Goal: Task Accomplishment & Management: Complete application form

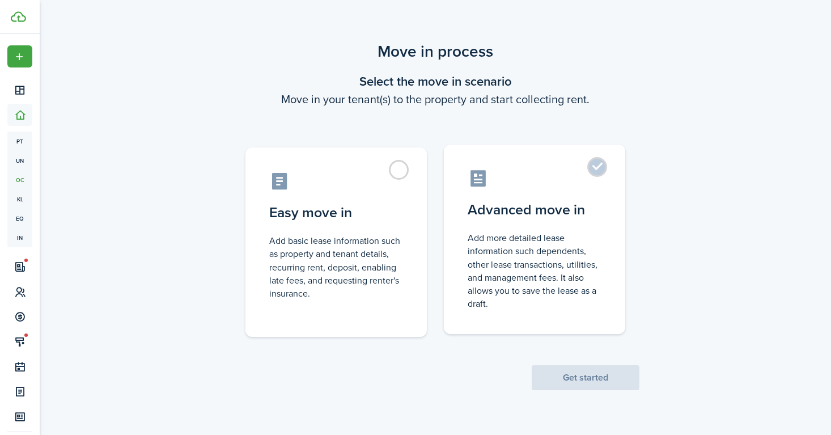
click at [596, 165] on label "Advanced move in Add more detailed lease information such dependents, other lea…" at bounding box center [534, 238] width 181 height 189
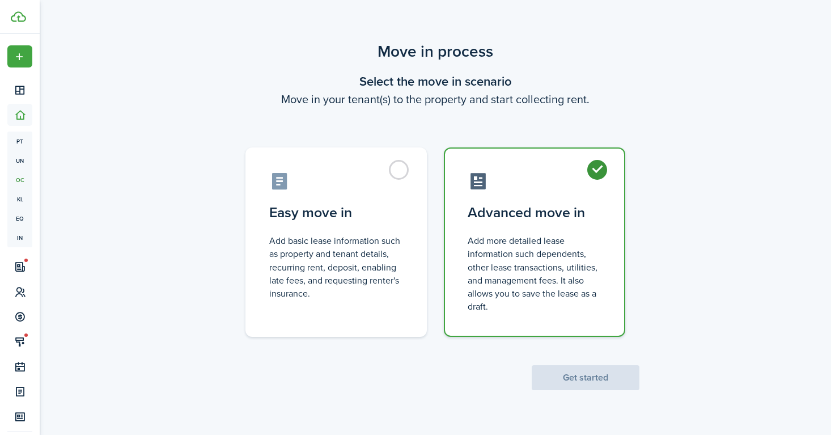
radio input "true"
click at [601, 171] on label "Advanced move in Add more detailed lease information such dependents, other lea…" at bounding box center [534, 241] width 181 height 189
click at [577, 377] on button "Get started" at bounding box center [585, 377] width 108 height 25
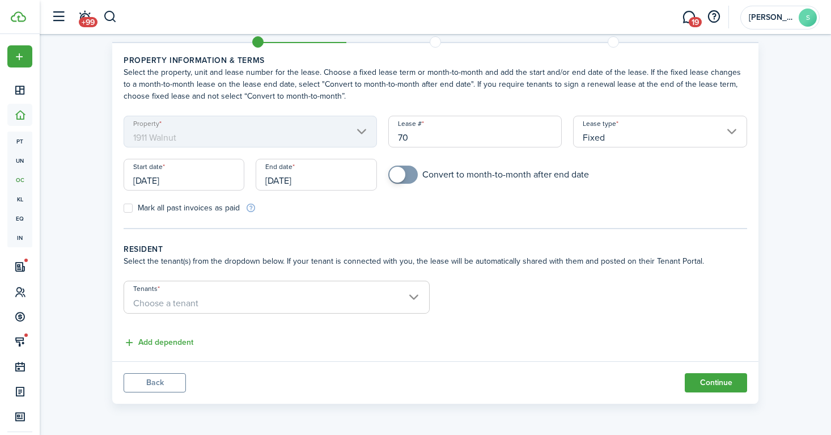
scroll to position [35, 0]
click at [415, 296] on span "Choose a tenant" at bounding box center [276, 302] width 305 height 19
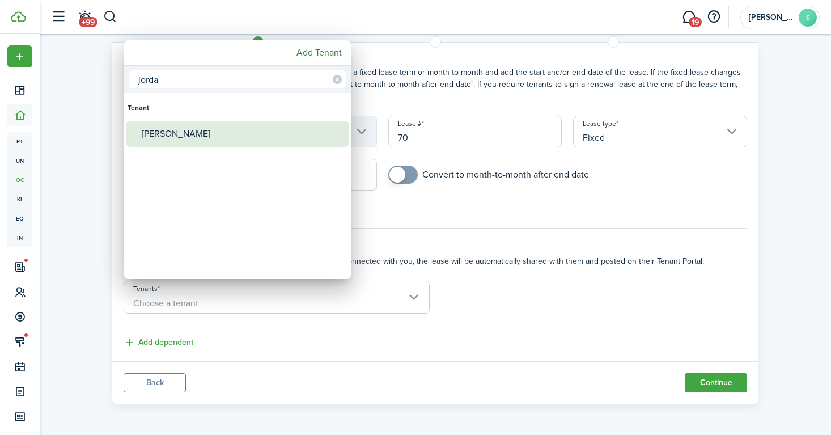
type input "jorda"
click at [273, 134] on div "[PERSON_NAME]" at bounding box center [242, 134] width 201 height 26
type input "[PERSON_NAME]"
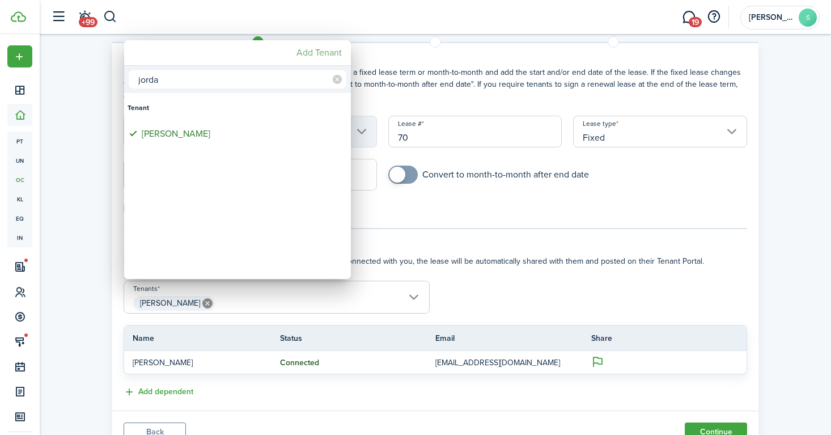
click at [321, 52] on mbsc-button "Add Tenant" at bounding box center [319, 52] width 54 height 20
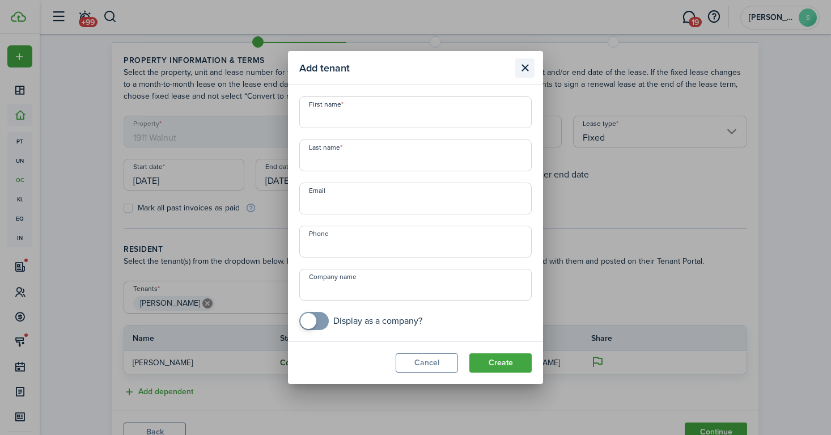
click at [526, 66] on button "Close modal" at bounding box center [524, 67] width 19 height 19
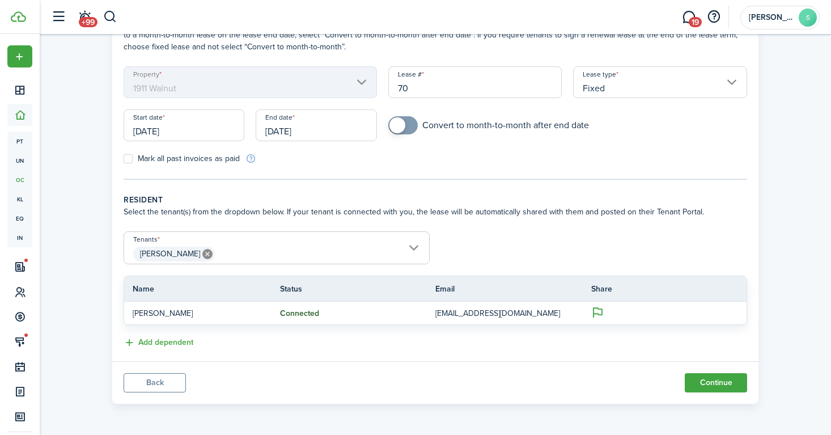
scroll to position [84, 0]
click at [415, 244] on input "[PERSON_NAME]" at bounding box center [276, 239] width 305 height 14
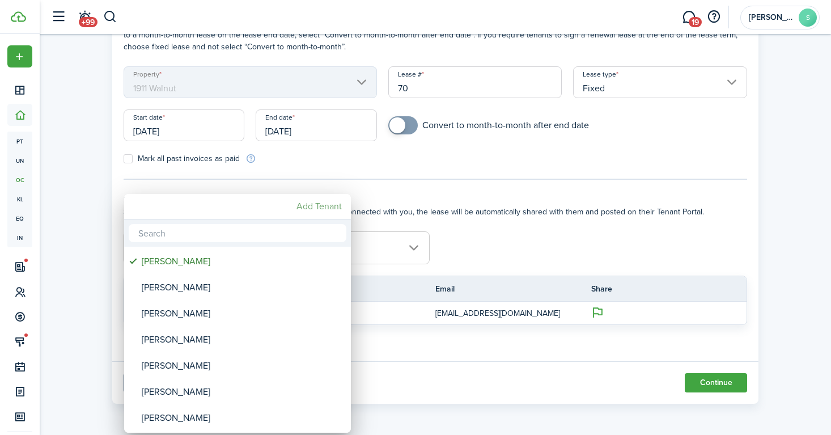
click at [323, 205] on mbsc-button "Add Tenant" at bounding box center [319, 206] width 54 height 20
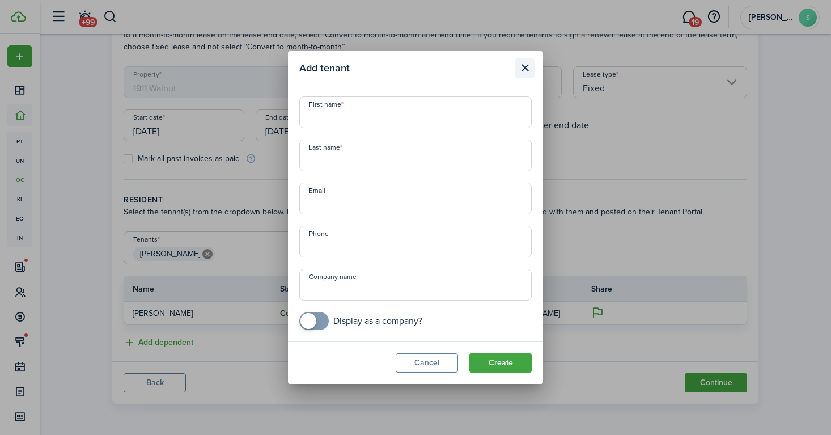
click at [520, 67] on button "Close modal" at bounding box center [524, 67] width 19 height 19
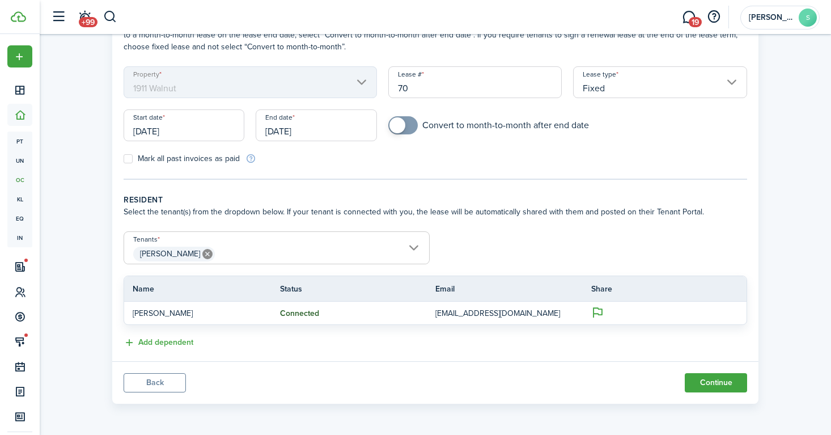
click at [408, 247] on span "[PERSON_NAME]" at bounding box center [276, 253] width 305 height 19
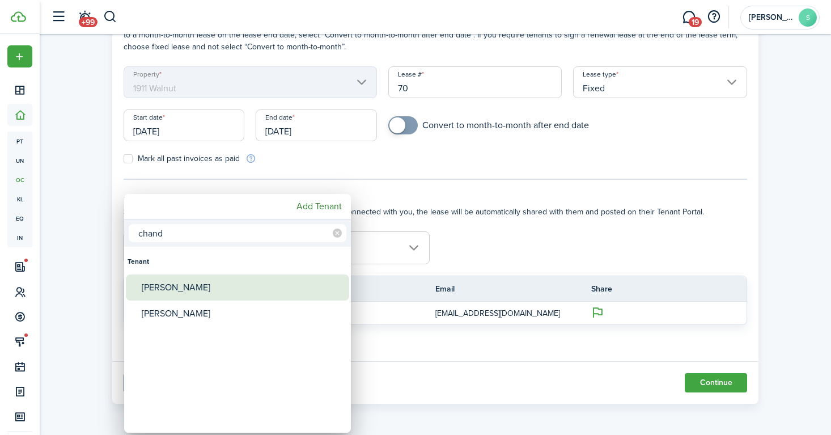
type input "chand"
click at [209, 285] on div "[PERSON_NAME]" at bounding box center [242, 287] width 201 height 26
type input "[PERSON_NAME], [PERSON_NAME]"
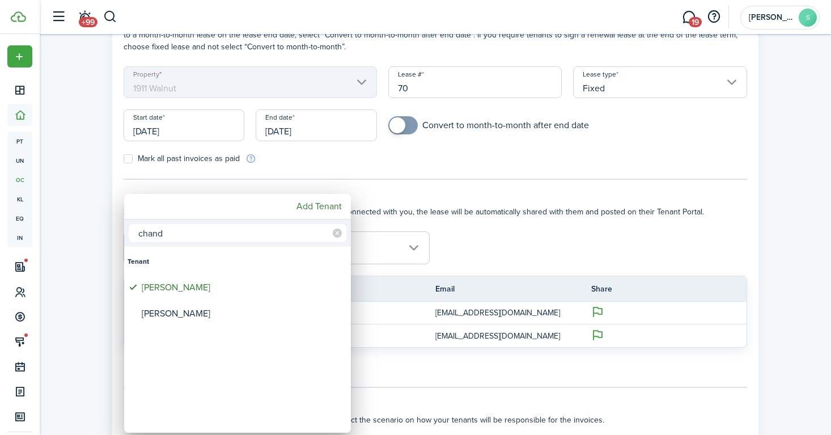
click at [551, 254] on div at bounding box center [415, 217] width 1012 height 616
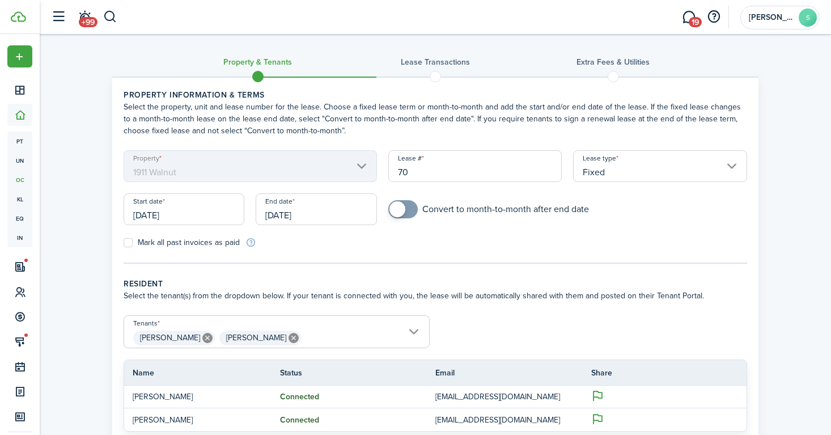
scroll to position [0, 0]
click at [210, 211] on input "[DATE]" at bounding box center [184, 209] width 121 height 32
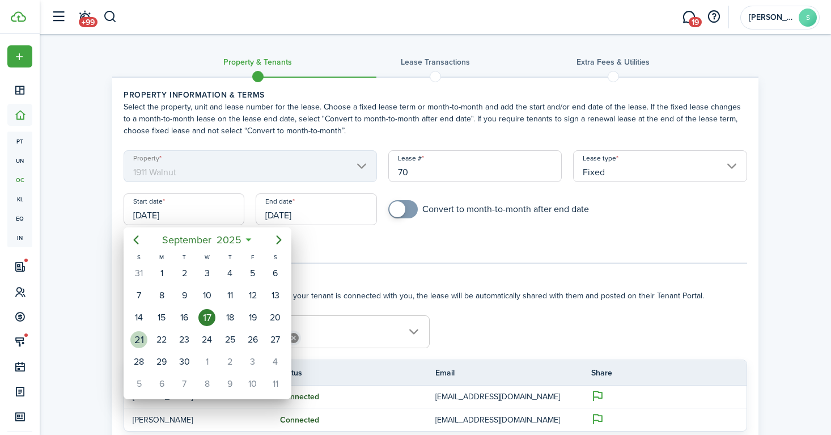
click at [142, 333] on div "21" at bounding box center [138, 339] width 17 height 17
type input "[DATE]"
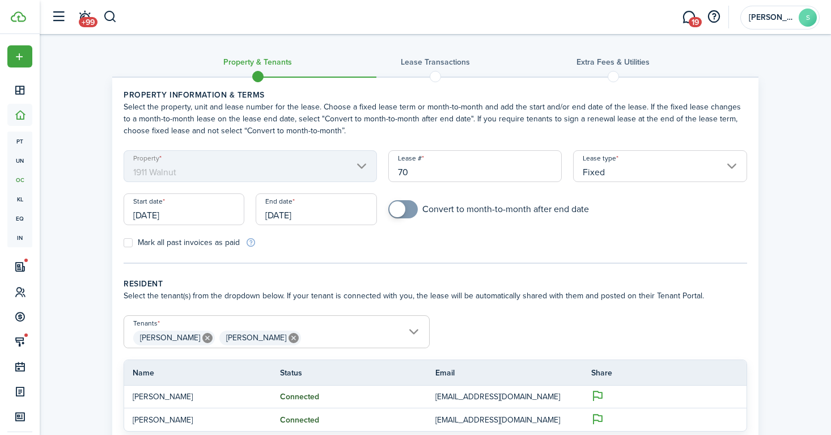
click at [300, 221] on input "[DATE]" at bounding box center [316, 209] width 121 height 32
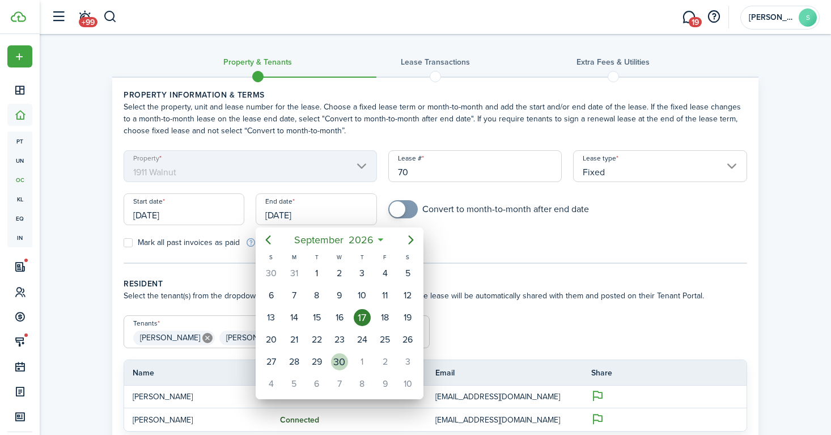
click at [344, 356] on div "30" at bounding box center [339, 361] width 17 height 17
type input "[DATE]"
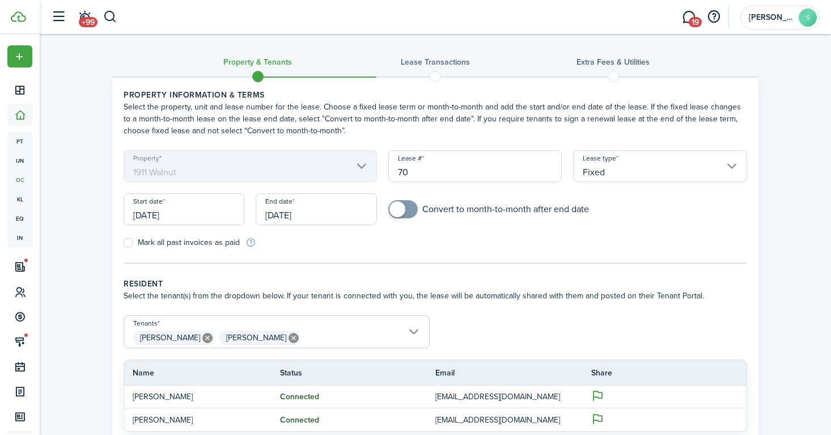
checkbox input "true"
click at [402, 215] on span at bounding box center [397, 209] width 16 height 16
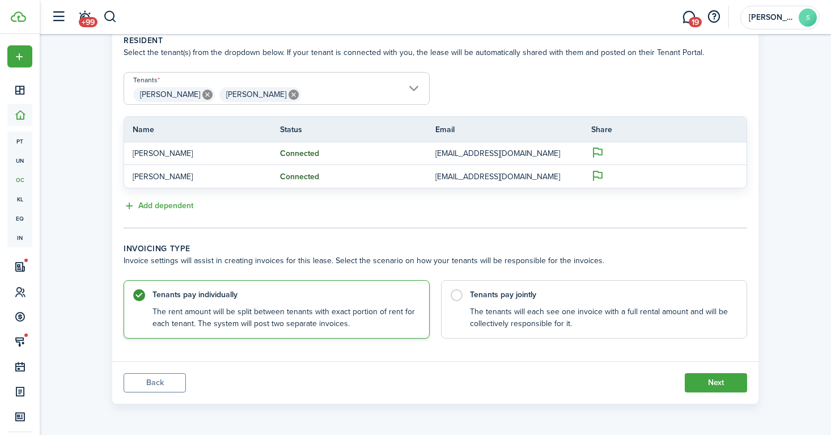
scroll to position [242, 0]
click at [457, 291] on label "Tenants pay jointly The tenants will each see one invoice with a full rental am…" at bounding box center [594, 307] width 306 height 58
radio input "false"
radio input "true"
click at [702, 384] on button "Next" at bounding box center [715, 382] width 62 height 19
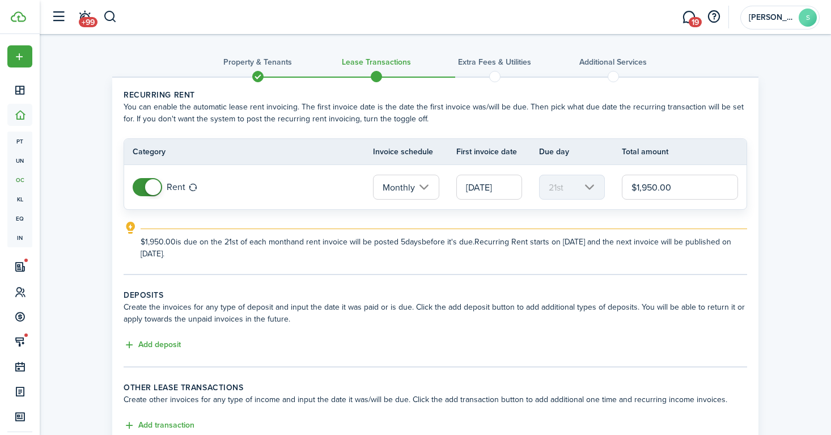
click at [483, 183] on input "[DATE]" at bounding box center [489, 186] width 66 height 25
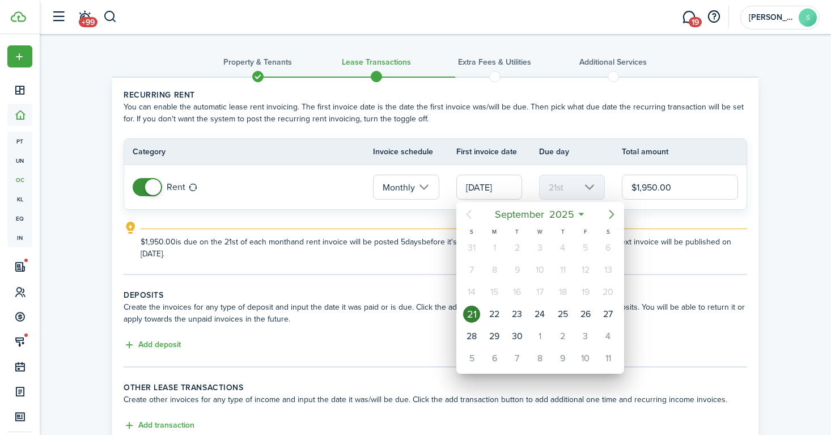
click at [616, 215] on icon "Next page" at bounding box center [611, 214] width 14 height 14
click at [610, 243] on div "1" at bounding box center [607, 247] width 17 height 17
type input "[DATE]"
type input "1st"
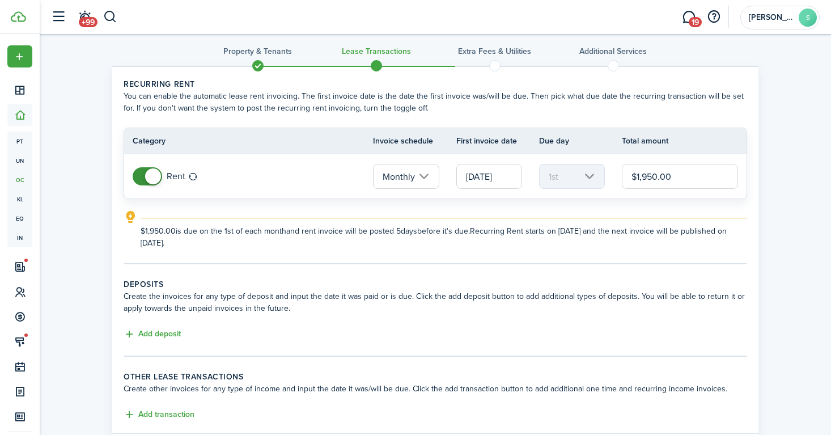
scroll to position [18, 0]
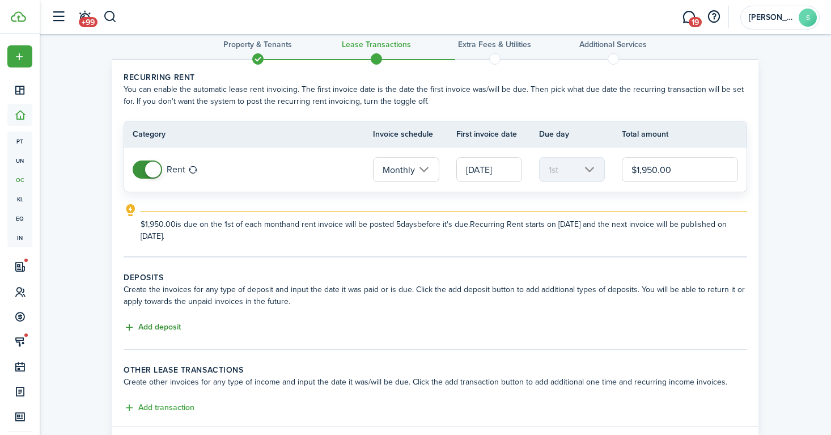
click at [173, 327] on button "Add deposit" at bounding box center [152, 327] width 57 height 13
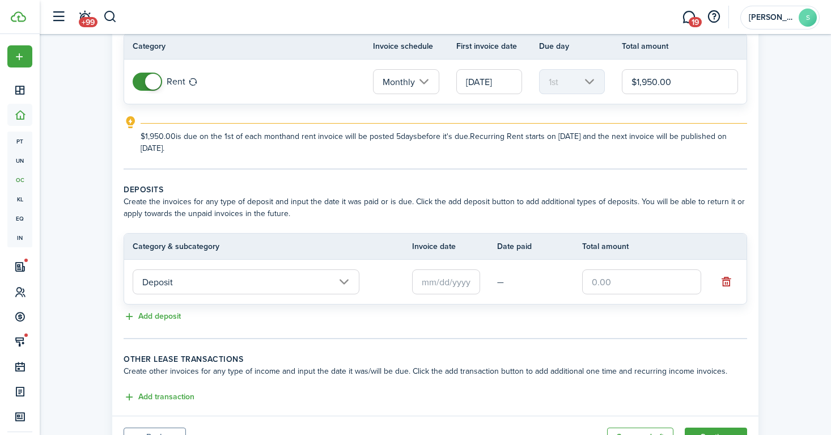
scroll to position [120, 0]
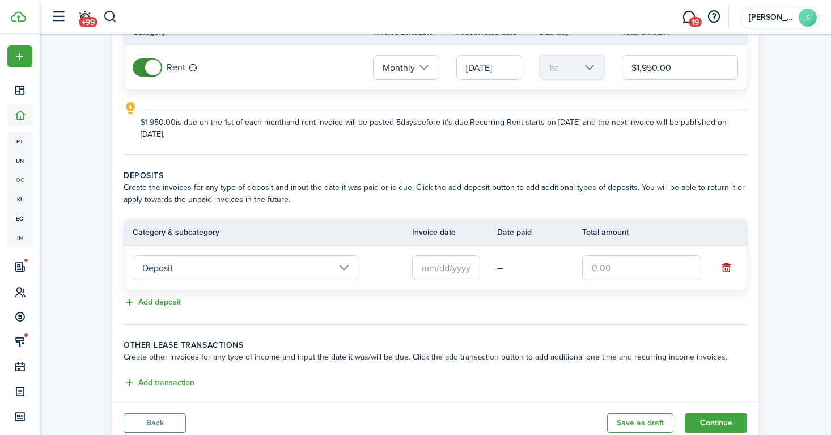
click at [459, 274] on input "text" at bounding box center [446, 267] width 68 height 25
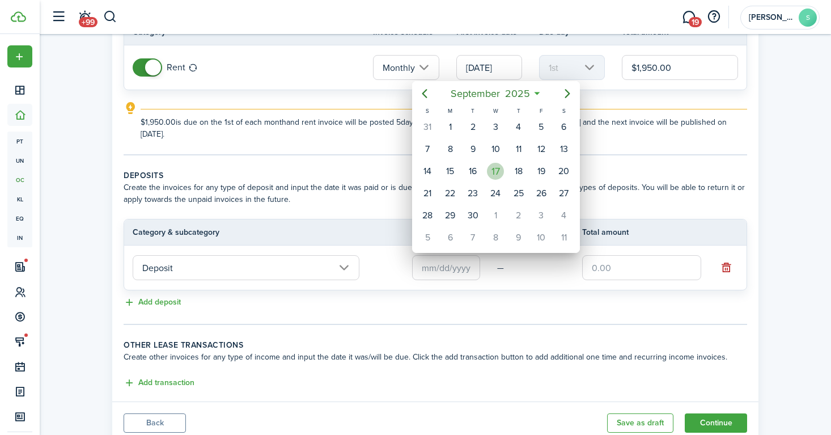
click at [496, 173] on div "17" at bounding box center [495, 171] width 17 height 17
type input "[DATE]"
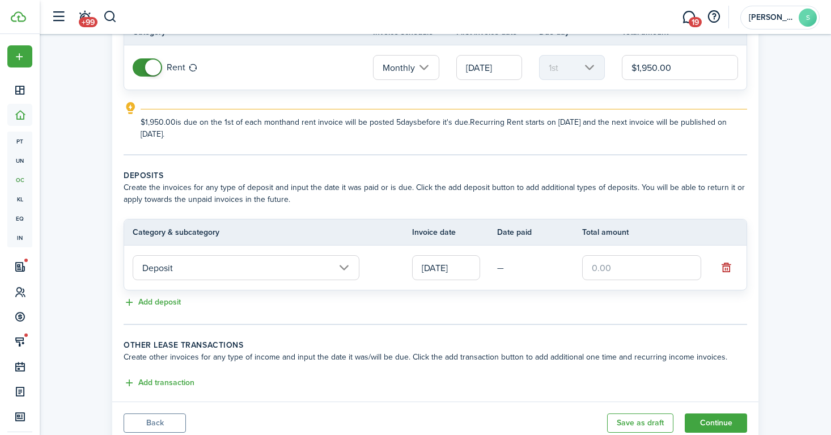
click at [608, 266] on input "text" at bounding box center [641, 267] width 119 height 25
type input "$1,950.00"
click at [164, 300] on button "Add deposit" at bounding box center [152, 302] width 57 height 13
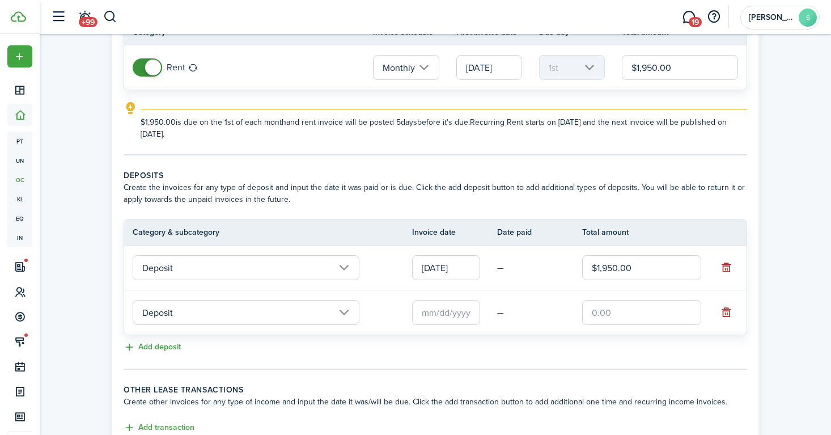
click at [342, 309] on input "Deposit" at bounding box center [246, 312] width 227 height 25
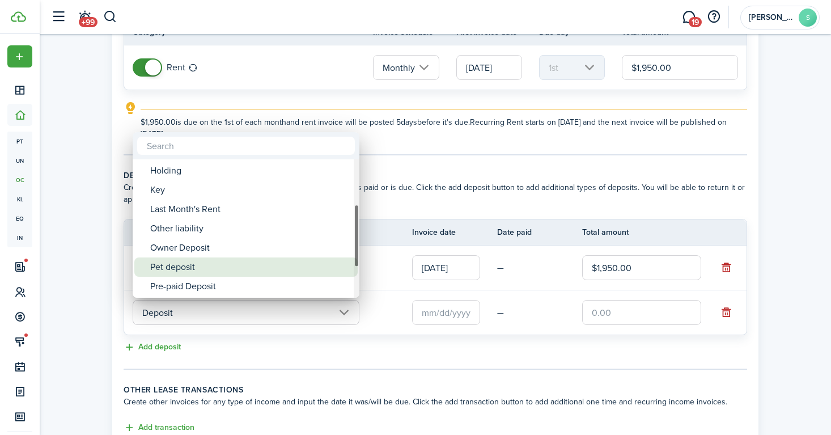
click at [302, 261] on div "Pet deposit" at bounding box center [250, 266] width 201 height 19
type input "Deposit / Pet deposit"
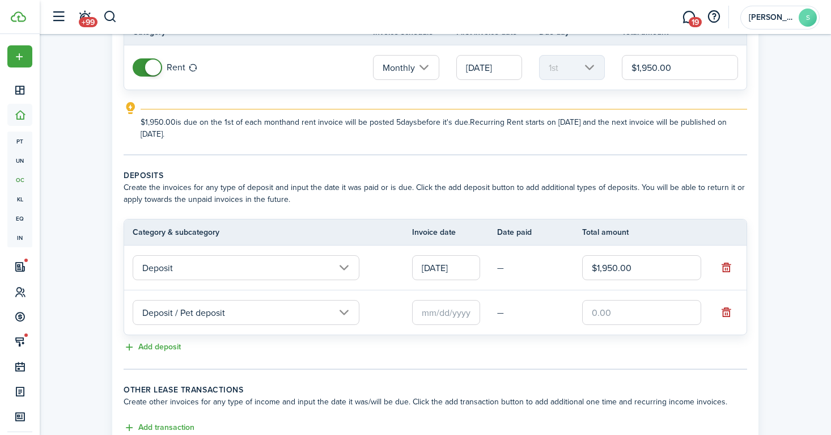
click at [436, 319] on input "text" at bounding box center [446, 312] width 68 height 25
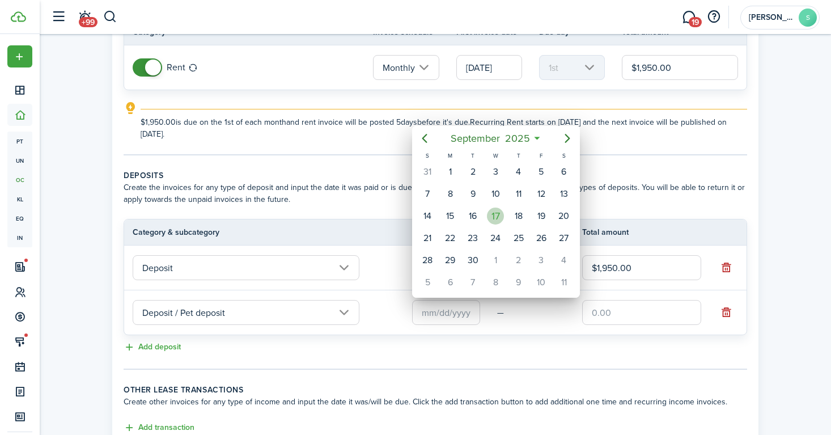
click at [497, 214] on div "17" at bounding box center [495, 215] width 17 height 17
type input "[DATE]"
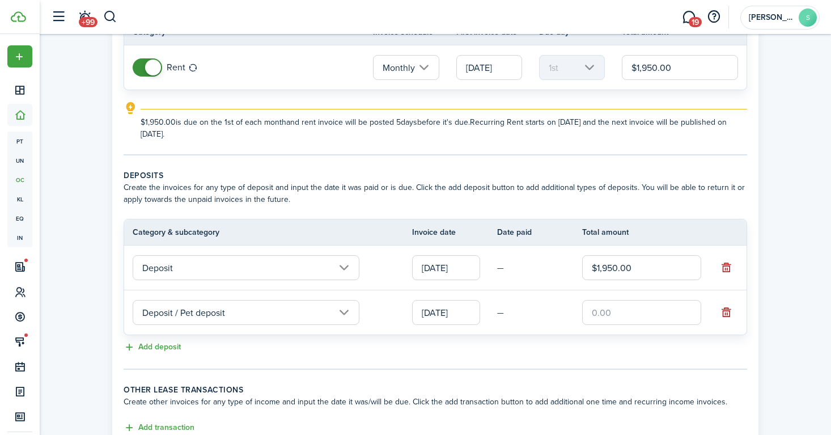
click at [598, 314] on input "text" at bounding box center [641, 312] width 119 height 25
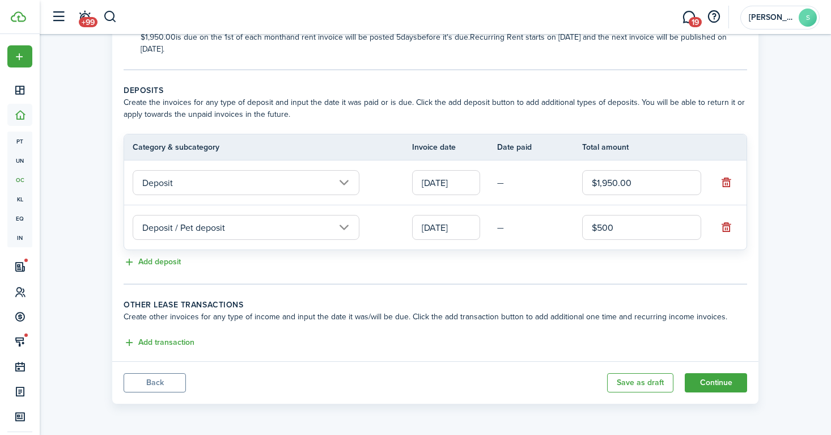
scroll to position [205, 0]
type input "$500.00"
click at [185, 343] on button "Add transaction" at bounding box center [159, 342] width 71 height 13
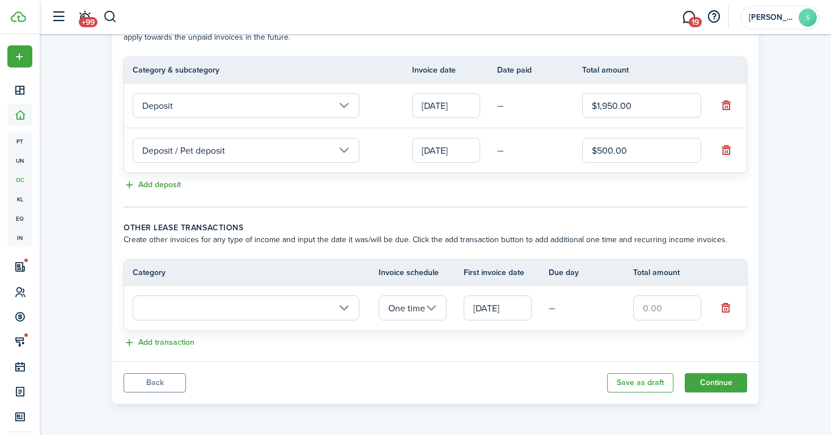
scroll to position [282, 0]
click at [342, 307] on input "text" at bounding box center [246, 307] width 227 height 25
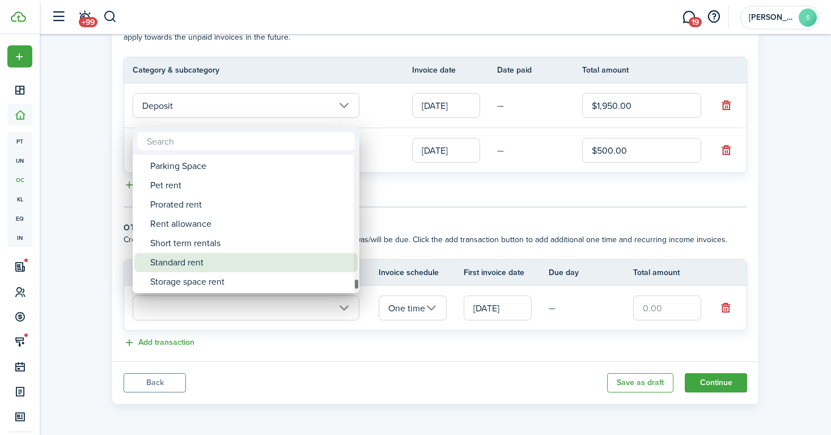
click at [209, 263] on div "Standard rent" at bounding box center [250, 262] width 201 height 19
type input "Rent / Standard rent"
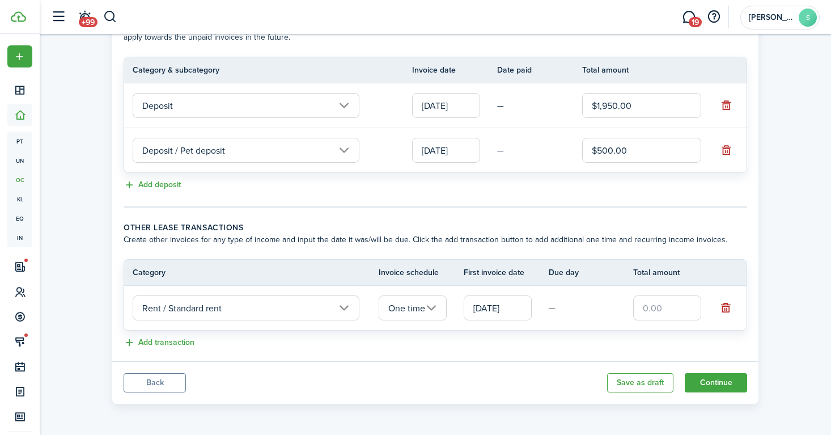
click at [675, 313] on input "text" at bounding box center [667, 307] width 68 height 25
type input "$1,950.00"
click at [183, 342] on button "Add transaction" at bounding box center [159, 342] width 71 height 13
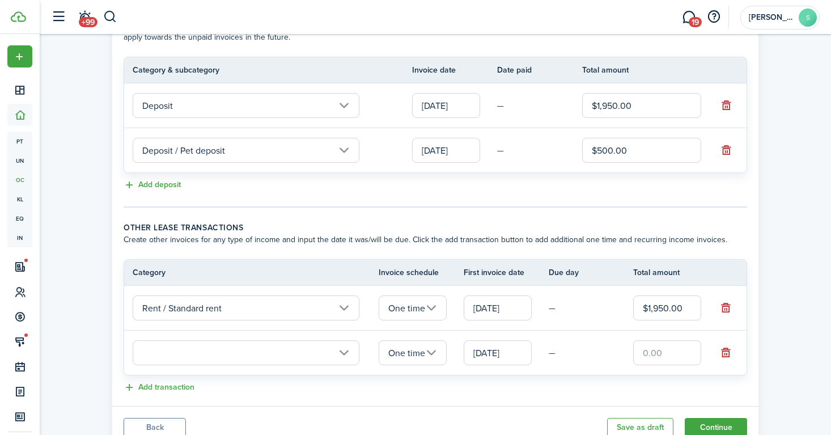
click at [313, 356] on input "text" at bounding box center [246, 352] width 227 height 25
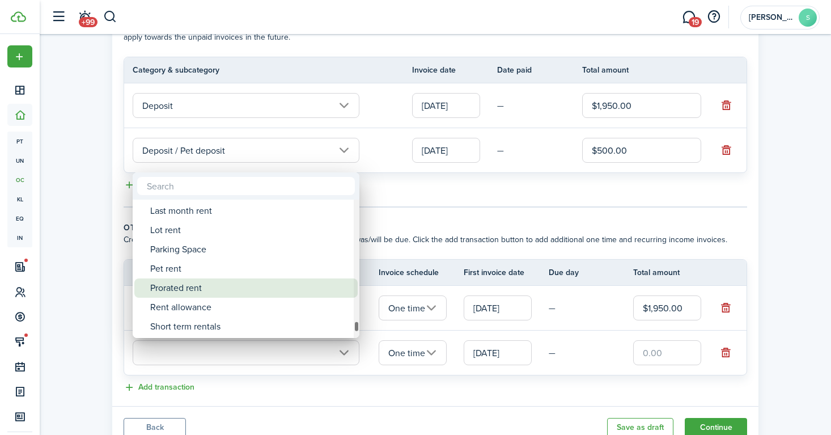
click at [226, 293] on div "Prorated rent" at bounding box center [250, 287] width 201 height 19
type input "Rent / Prorated rent"
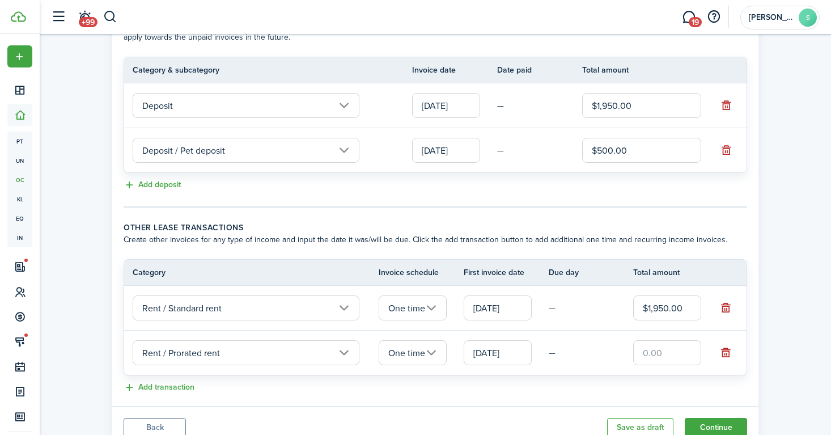
click at [492, 352] on input "[DATE]" at bounding box center [497, 352] width 68 height 25
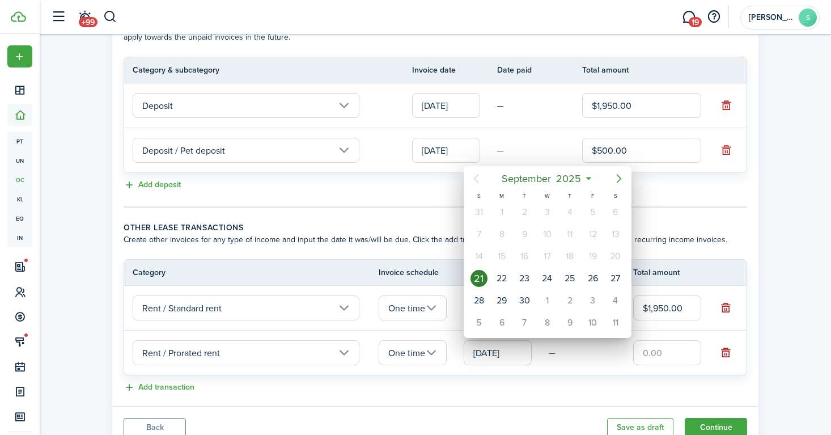
click at [619, 181] on icon "Next page" at bounding box center [619, 179] width 14 height 14
click at [546, 214] on div "1" at bounding box center [546, 211] width 17 height 17
type input "[DATE]"
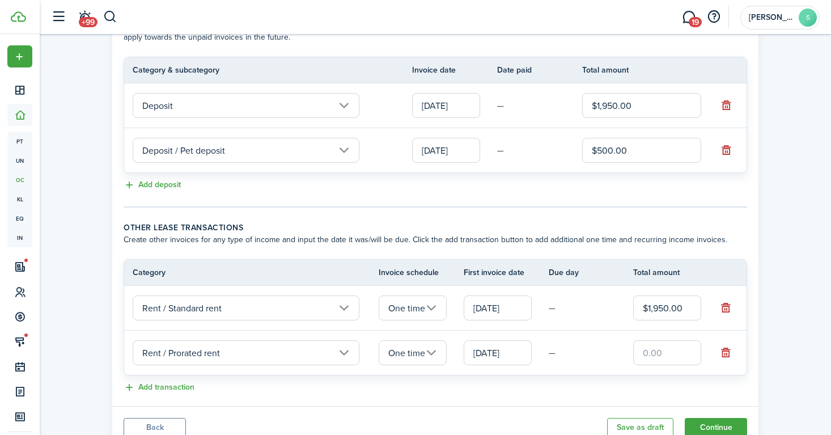
click at [659, 356] on input "text" at bounding box center [667, 352] width 68 height 25
type input "$650.00"
click at [497, 397] on panel-main-body "Recurring rent You can enable the automatic lease rent invoicing. The first inv…" at bounding box center [435, 101] width 646 height 610
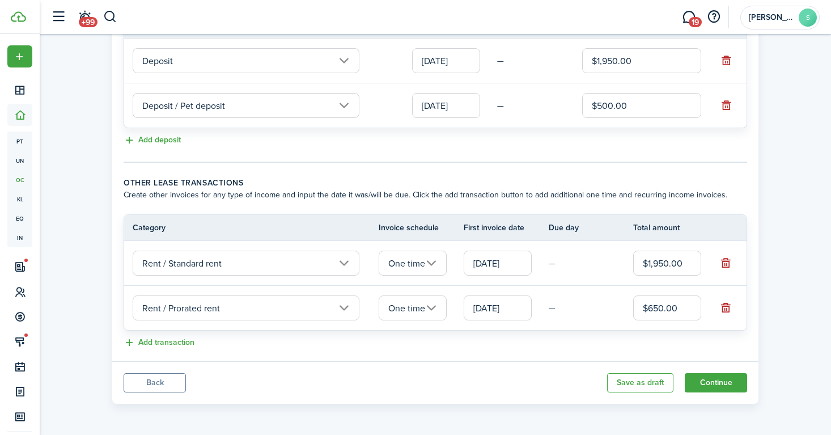
scroll to position [326, 0]
click at [710, 384] on button "Continue" at bounding box center [715, 382] width 62 height 19
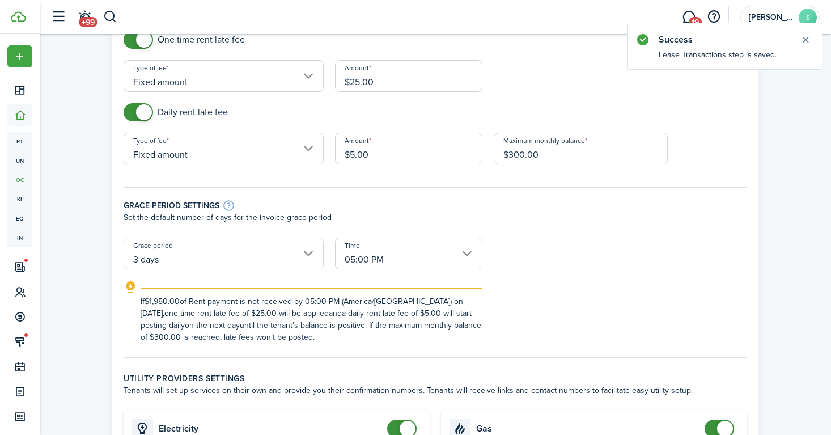
scroll to position [114, 0]
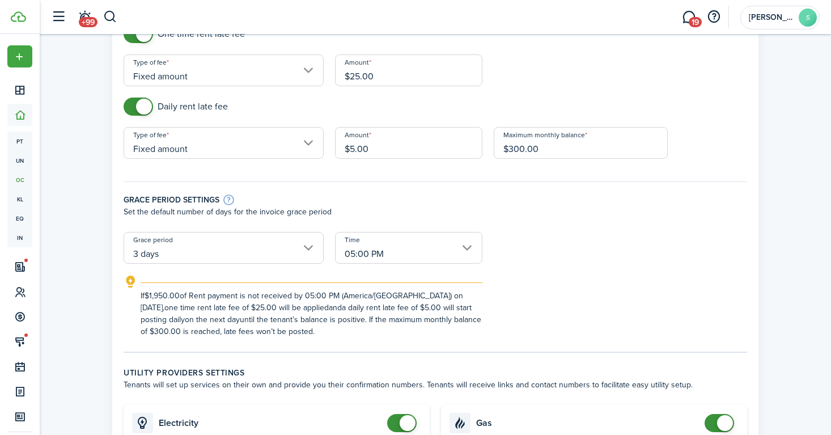
click at [174, 254] on input "3 days" at bounding box center [224, 248] width 200 height 32
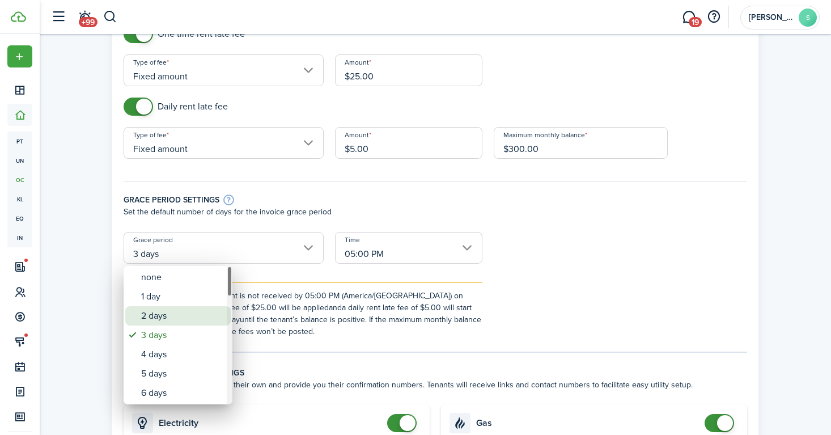
click at [160, 313] on div "2 days" at bounding box center [182, 315] width 83 height 19
type input "2 days"
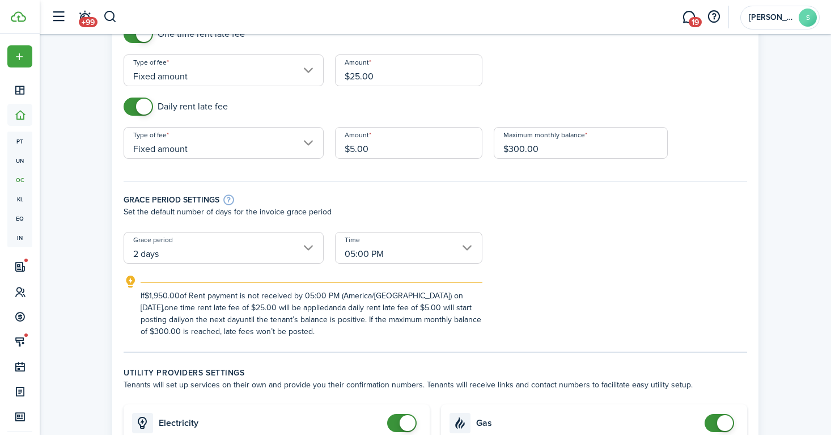
click at [580, 279] on div "If $1,950.00 of Rent payment is not received by 05:00 PM (America/[GEOGRAPHIC_D…" at bounding box center [435, 306] width 646 height 62
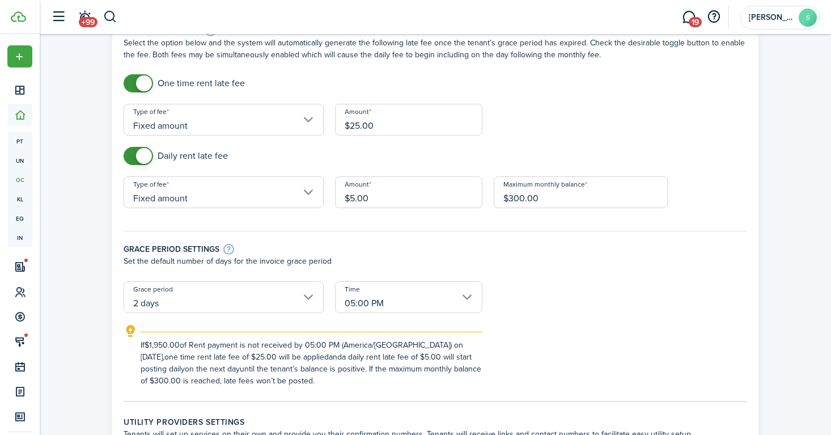
scroll to position [63, 0]
drag, startPoint x: 514, startPoint y: 201, endPoint x: 508, endPoint y: 199, distance: 5.9
click at [508, 199] on input "$300.00" at bounding box center [580, 193] width 174 height 32
type input "$10,000.00"
click at [586, 271] on div "Grace period settings Set the default number of days for the invoice grace peri…" at bounding box center [435, 251] width 635 height 62
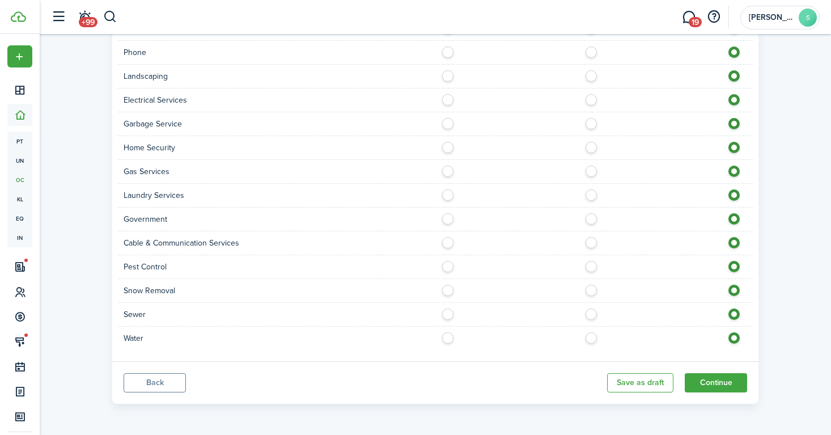
scroll to position [806, 0]
click at [708, 388] on button "Continue" at bounding box center [715, 382] width 62 height 19
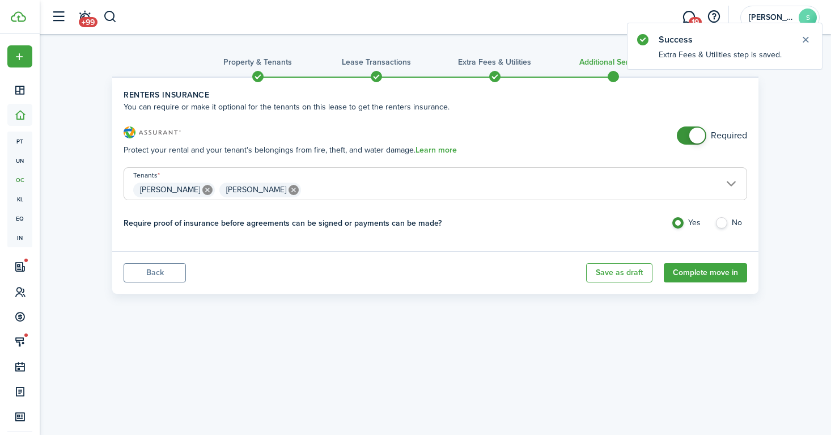
checkbox input "false"
click at [692, 133] on span at bounding box center [697, 135] width 16 height 16
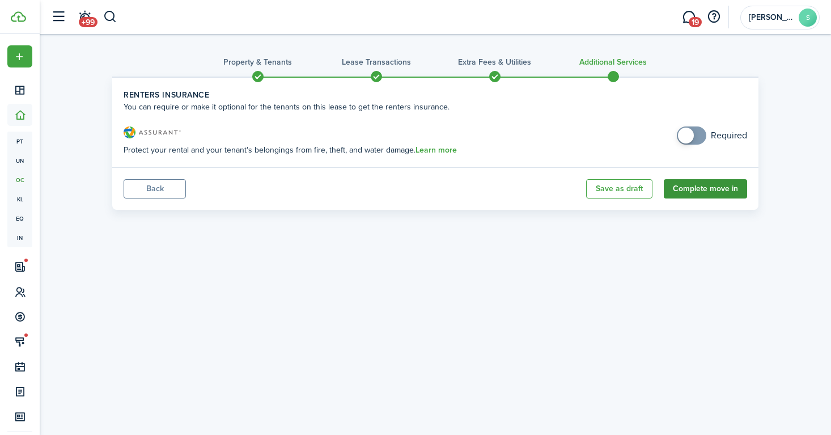
click at [716, 189] on button "Complete move in" at bounding box center [704, 188] width 83 height 19
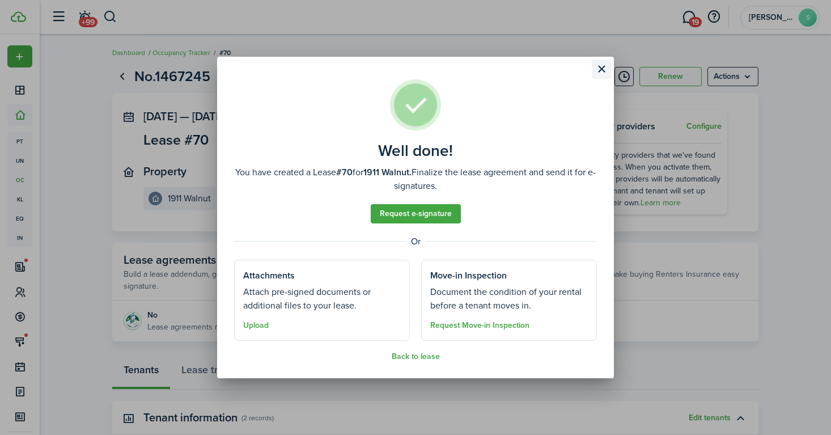
click at [599, 71] on button "Close modal" at bounding box center [600, 68] width 19 height 19
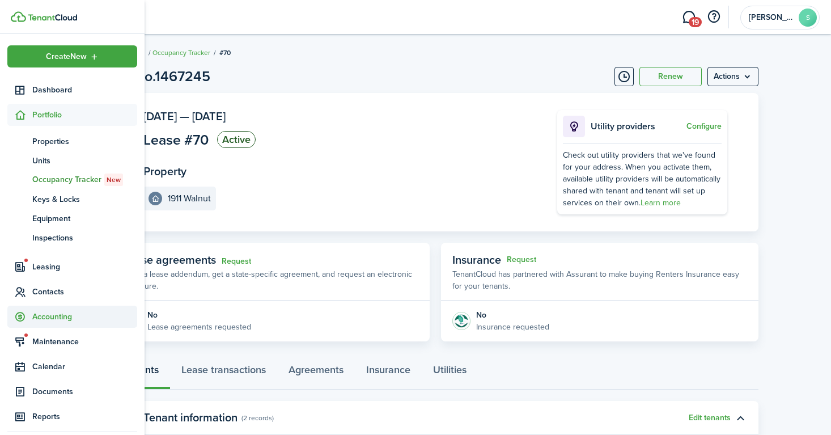
click at [39, 318] on span "Accounting" at bounding box center [84, 316] width 105 height 12
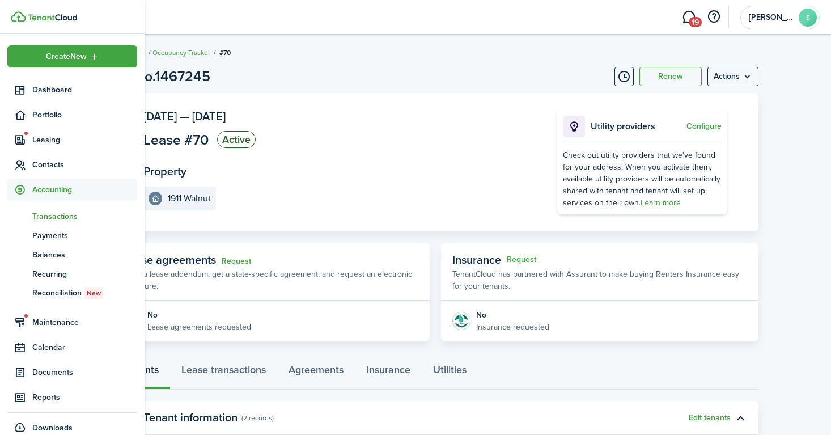
click at [70, 219] on span "Transactions" at bounding box center [84, 216] width 105 height 12
